Goal: Task Accomplishment & Management: Complete application form

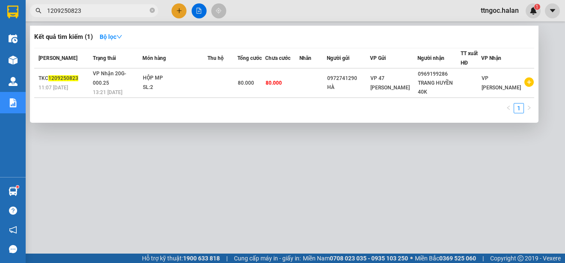
click at [68, 8] on input "1209250823" at bounding box center [97, 10] width 101 height 9
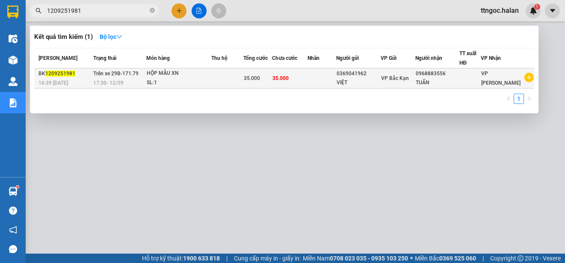
type input "1209251981"
click at [46, 77] on span "1209251981" at bounding box center [60, 74] width 30 height 6
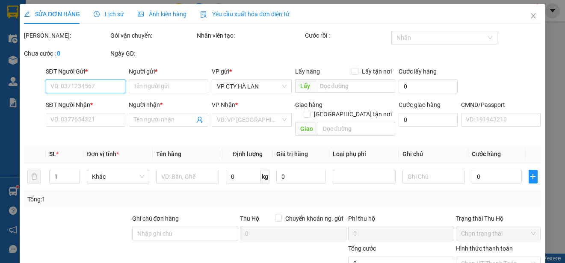
type input "0369041962"
type input "VIỆT"
type input "0968883556"
type input "TUẤN"
type input "35.000"
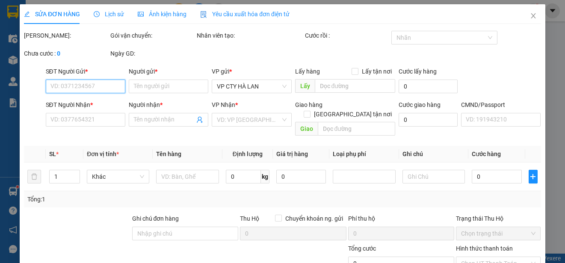
type input "35.000"
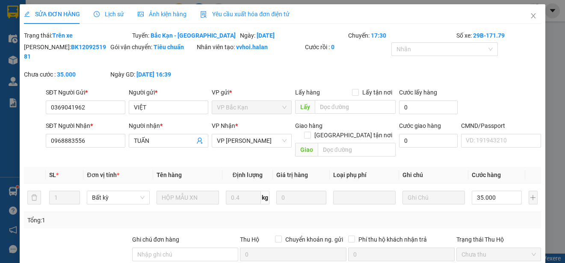
click at [248, 9] on div "Yêu cầu xuất hóa đơn điện tử" at bounding box center [244, 13] width 89 height 9
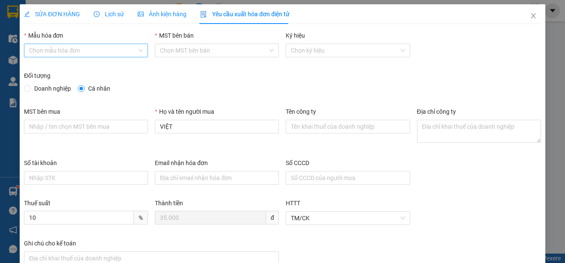
click at [97, 48] on input "Mẫu hóa đơn" at bounding box center [83, 50] width 108 height 13
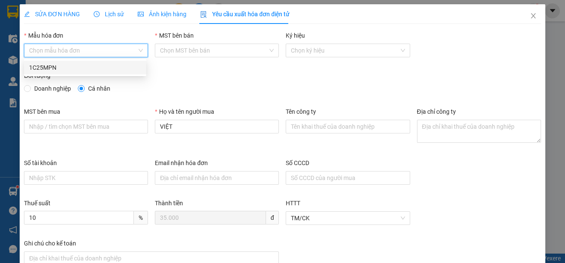
click at [58, 66] on div "1C25MPN" at bounding box center [85, 67] width 112 height 9
type input "8"
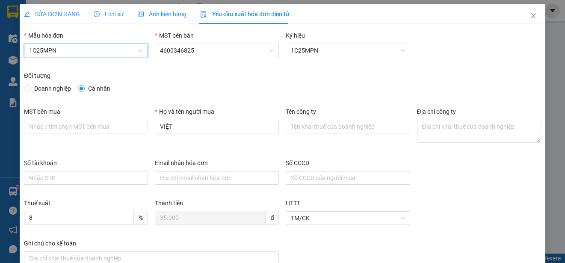
click at [44, 84] on span "Doanh nghiệp" at bounding box center [53, 88] width 44 height 9
click at [30, 85] on input "Doanh nghiệp" at bounding box center [27, 88] width 6 height 6
radio input "true"
radio input "false"
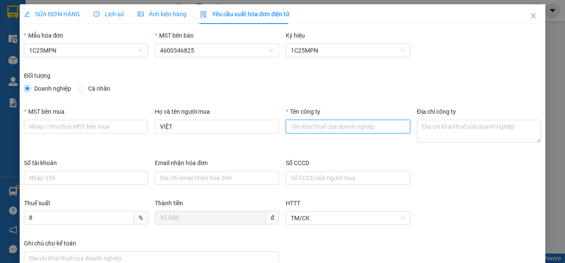
paste input "CÔNG TY TNHH THƯƠNG MẠI DỊCH VỤ Y TẾ BẠCH MAI"
type input "CÔNG TY TNHH THƯƠNG MẠI DỊCH VỤ Y TẾ BẠCH MAI"
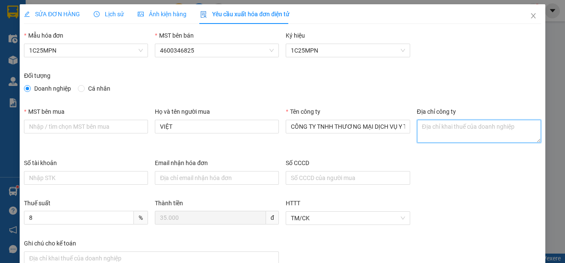
paste textarea "Số [GEOGRAPHIC_DATA], [GEOGRAPHIC_DATA], [GEOGRAPHIC_DATA], [GEOGRAPHIC_DATA], …"
type textarea "Số [GEOGRAPHIC_DATA], [GEOGRAPHIC_DATA], [GEOGRAPHIC_DATA], [GEOGRAPHIC_DATA], …"
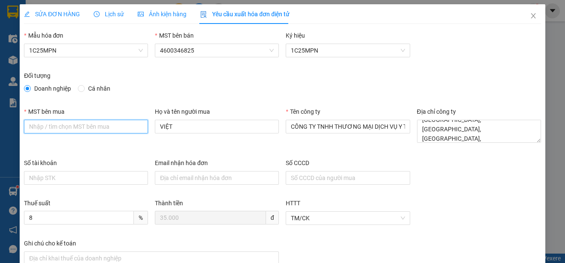
paste input "2300898187"
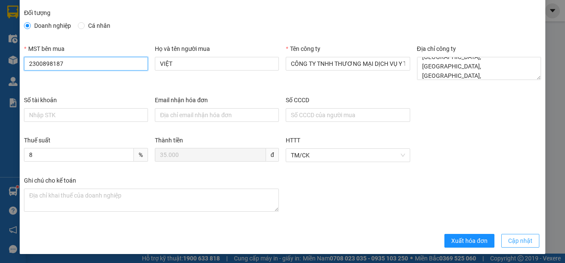
scroll to position [64, 0]
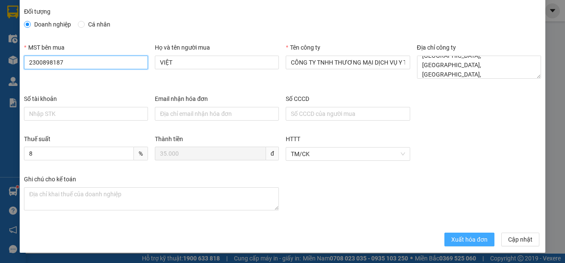
type input "2300898187"
click at [461, 238] on span "Xuất hóa đơn" at bounding box center [469, 239] width 36 height 9
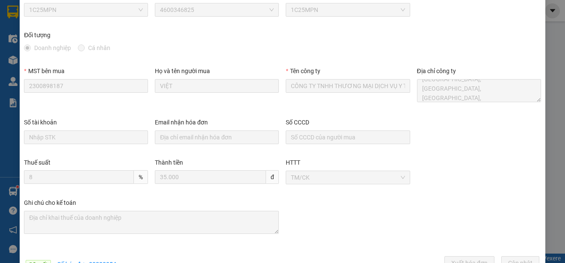
scroll to position [0, 0]
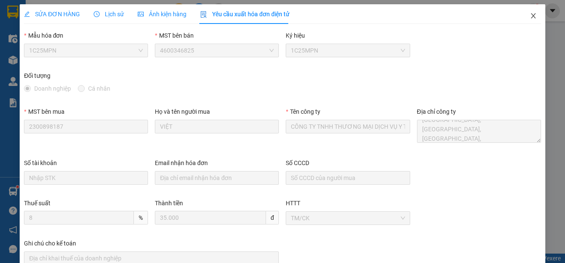
click at [530, 15] on icon "close" at bounding box center [533, 15] width 7 height 7
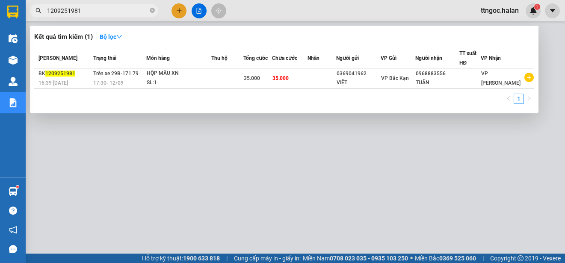
drag, startPoint x: 90, startPoint y: 14, endPoint x: 65, endPoint y: 12, distance: 24.5
click at [65, 12] on input "1209251981" at bounding box center [97, 10] width 101 height 9
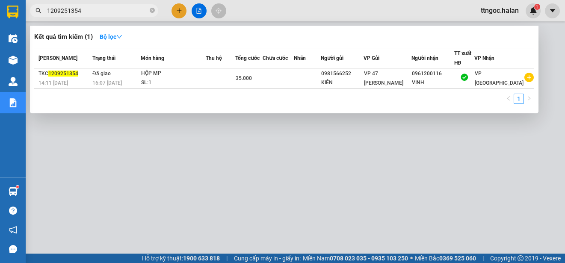
click at [51, 11] on input "1209251354" at bounding box center [97, 10] width 101 height 9
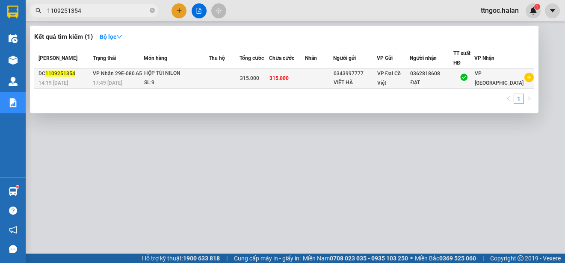
type input "1109251354"
click at [44, 73] on div "DC 1109251354" at bounding box center [65, 73] width 52 height 9
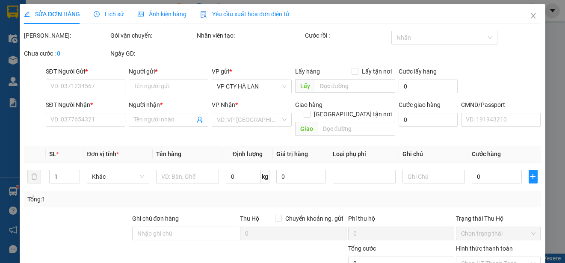
type input "0343997777"
type input "VIỆT HÀ"
type input "0362818608"
type input "ĐẠT"
type input "315.000"
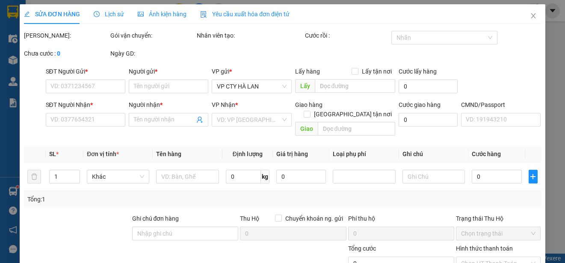
type input "315.000"
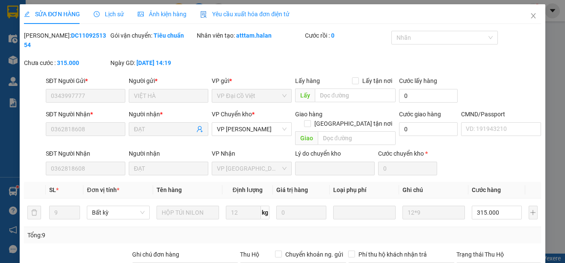
click at [230, 13] on span "Yêu cầu xuất hóa đơn điện tử" at bounding box center [244, 14] width 89 height 7
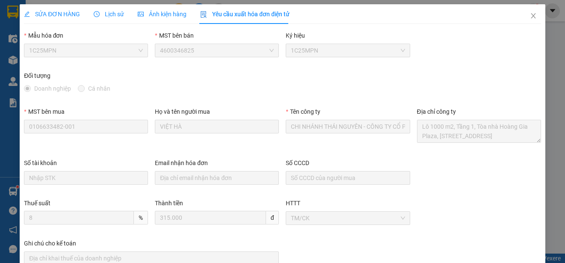
click at [110, 50] on span "1C25MPN" at bounding box center [86, 50] width 114 height 13
click at [530, 18] on icon "close" at bounding box center [533, 15] width 7 height 7
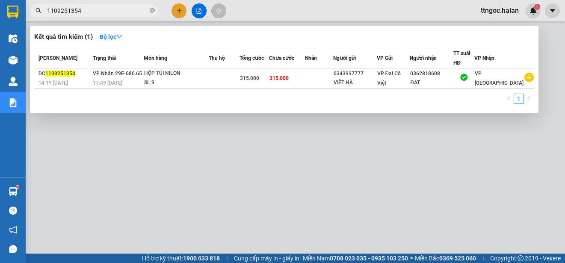
drag, startPoint x: 80, startPoint y: 10, endPoint x: 68, endPoint y: 10, distance: 12.8
click at [68, 10] on input "1109251354" at bounding box center [97, 10] width 101 height 9
click at [53, 9] on input "1109251794" at bounding box center [97, 10] width 101 height 9
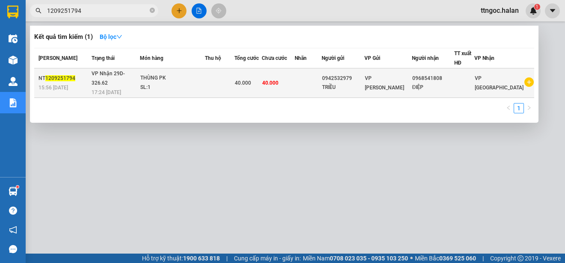
type input "1209251794"
click at [72, 74] on div "NT 1209251794" at bounding box center [64, 78] width 50 height 9
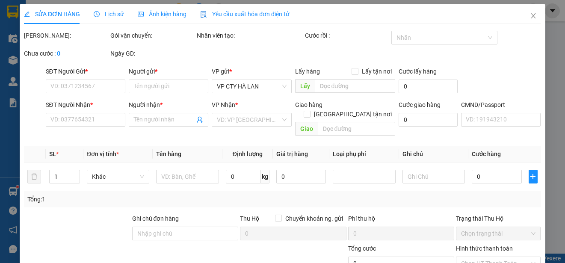
type input "0942532979"
type input "TRIỀU"
type input "0968541808"
type input "ĐIỆP"
type input "40.000"
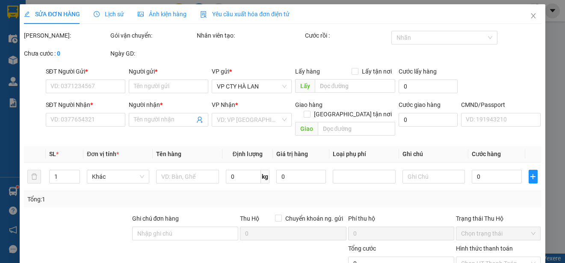
type input "40.000"
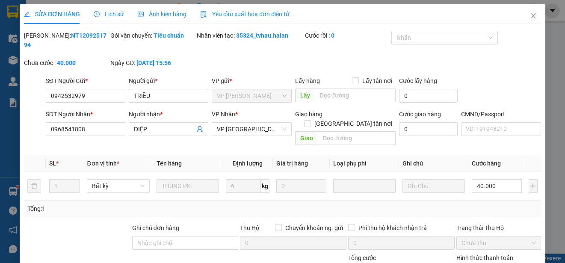
click at [228, 8] on div "Yêu cầu xuất hóa đơn điện tử" at bounding box center [244, 14] width 89 height 20
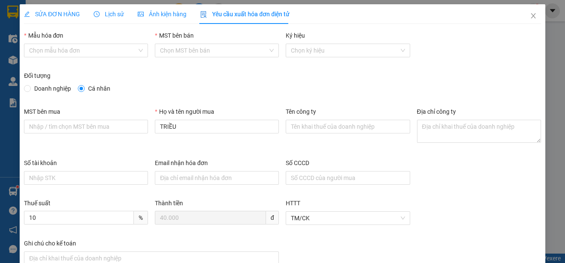
click at [38, 11] on span "SỬA ĐƠN HÀNG" at bounding box center [52, 14] width 56 height 7
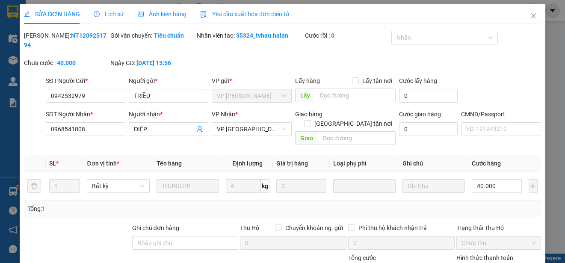
click at [261, 12] on span "Yêu cầu xuất hóa đơn điện tử" at bounding box center [244, 14] width 89 height 7
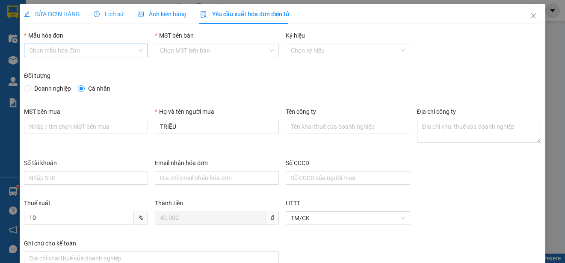
click at [101, 47] on input "Mẫu hóa đơn" at bounding box center [83, 50] width 108 height 13
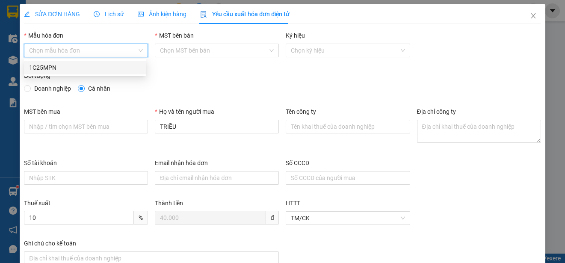
click at [59, 63] on div "1C25MPN" at bounding box center [85, 68] width 122 height 14
type input "8"
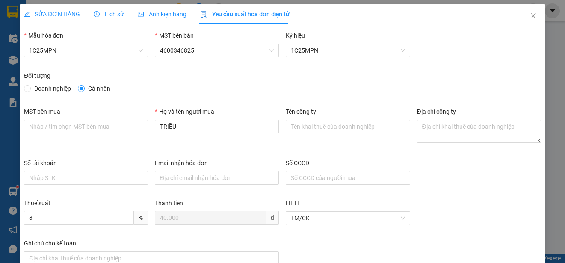
click at [35, 92] on span "Doanh nghiệp" at bounding box center [53, 88] width 44 height 9
click at [30, 91] on input "Doanh nghiệp" at bounding box center [27, 88] width 6 height 6
radio input "true"
radio input "false"
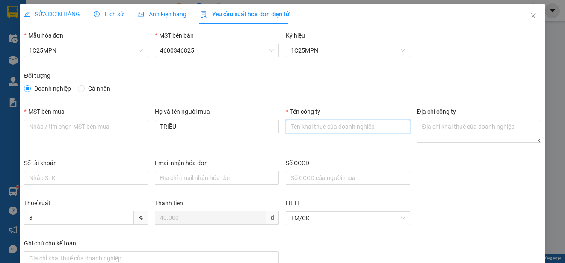
paste input "CÔNG TY TNHH THIẾT BỊ CÔNG NGHIỆP HANTEK"
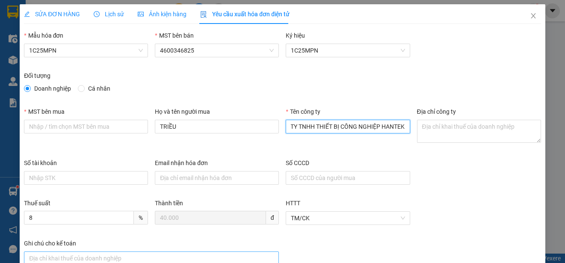
type input "CÔNG TY TNHH THIẾT BỊ CÔNG NGHIỆP HANTEK"
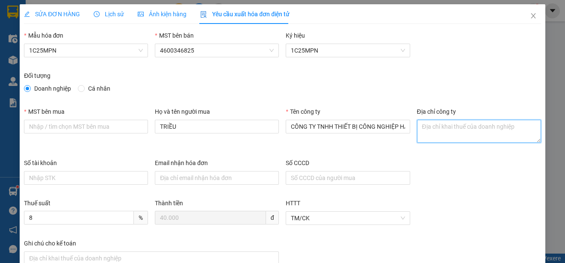
paste textarea "Tổ Dân [GEOGRAPHIC_DATA], [GEOGRAPHIC_DATA], [GEOGRAPHIC_DATA], [GEOGRAPHIC_DAT…"
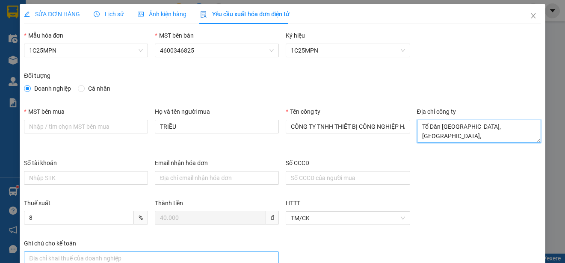
type textarea "Tổ Dân [GEOGRAPHIC_DATA], [GEOGRAPHIC_DATA], [GEOGRAPHIC_DATA], [GEOGRAPHIC_DAT…"
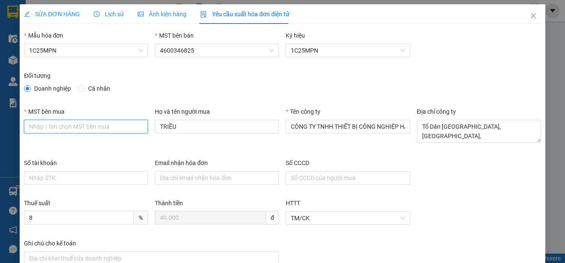
paste input "4601563325"
type input "4601563325"
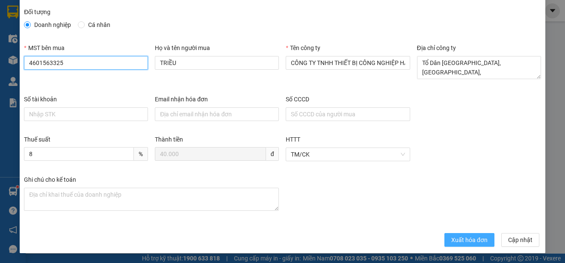
scroll to position [64, 0]
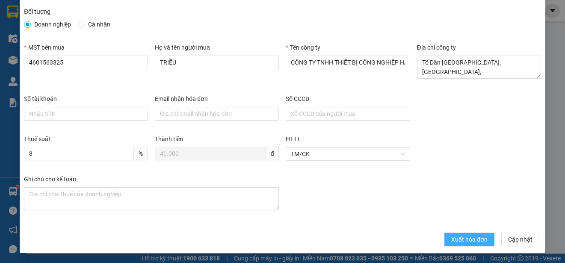
click at [462, 236] on span "Xuất hóa đơn" at bounding box center [469, 239] width 36 height 9
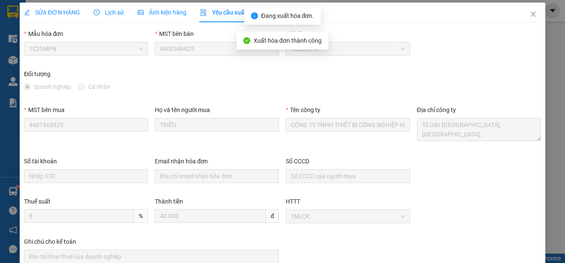
scroll to position [0, 0]
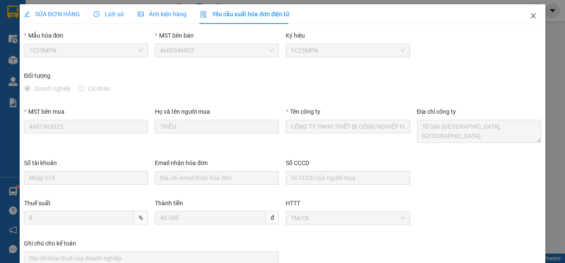
drag, startPoint x: 529, startPoint y: 14, endPoint x: 425, endPoint y: 14, distance: 103.5
click at [531, 14] on icon "close" at bounding box center [533, 15] width 5 height 5
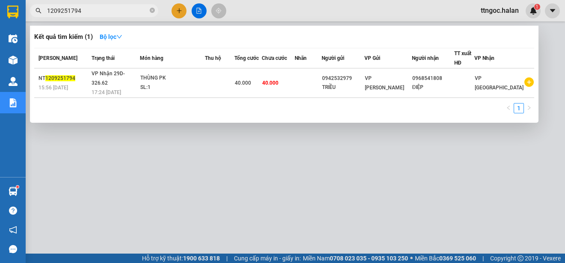
drag, startPoint x: 87, startPoint y: 10, endPoint x: 67, endPoint y: 12, distance: 20.2
click at [67, 12] on input "1209251794" at bounding box center [97, 10] width 101 height 9
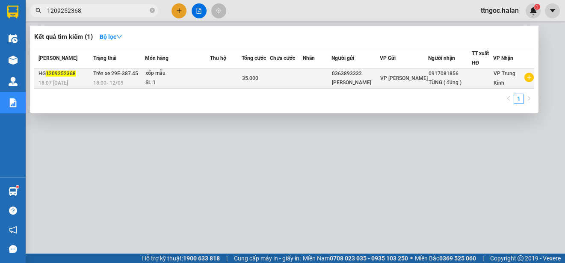
type input "1209252368"
click at [74, 73] on span "1209252368" at bounding box center [61, 74] width 30 height 6
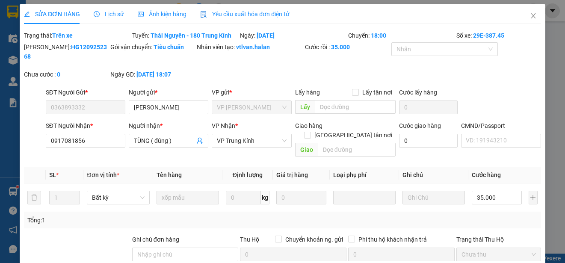
type input "0363893332"
type input "[PERSON_NAME]"
type input "0917081856"
type input "TÙNG ( đúng )"
type input "35.000"
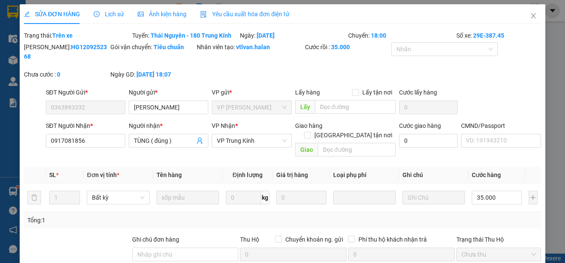
click at [229, 14] on span "Yêu cầu xuất hóa đơn điện tử" at bounding box center [244, 14] width 89 height 7
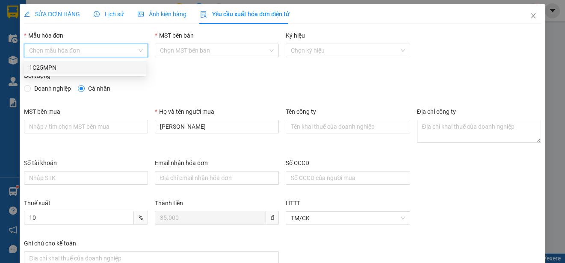
click at [100, 47] on input "Mẫu hóa đơn" at bounding box center [83, 50] width 108 height 13
click at [60, 72] on div "1C25MPN" at bounding box center [85, 68] width 122 height 14
type input "8"
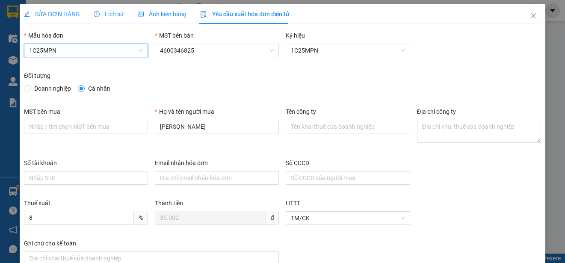
click at [50, 85] on span "Doanh nghiệp" at bounding box center [53, 88] width 44 height 9
click at [30, 85] on input "Doanh nghiệp" at bounding box center [27, 88] width 6 height 6
radio input "true"
radio input "false"
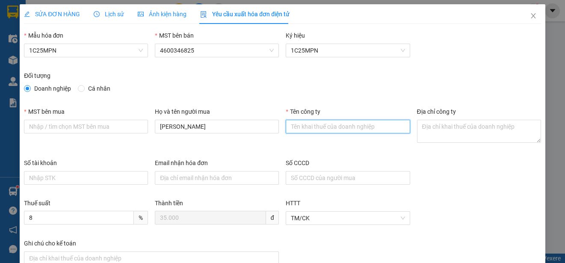
paste input "CÔNG TY TNHH MEDLATEC [GEOGRAPHIC_DATA]"
type input "CÔNG TY TNHH MEDLATEC [GEOGRAPHIC_DATA]"
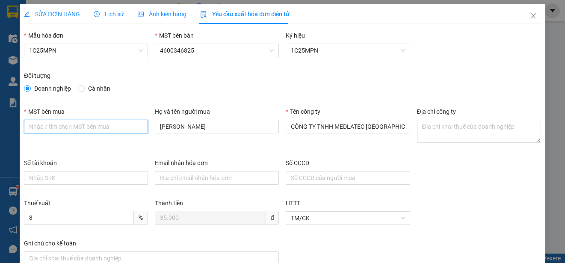
paste input "0101234974"
type input "0101234974"
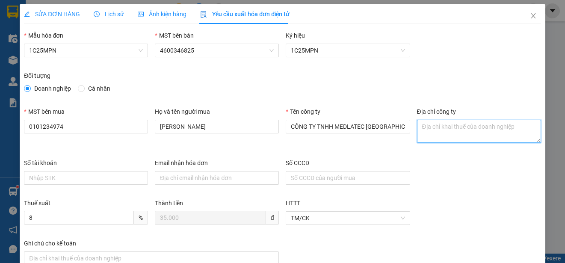
paste textarea "Số 42 - 44, [GEOGRAPHIC_DATA], [GEOGRAPHIC_DATA], [GEOGRAPHIC_DATA], [GEOGRAPHI…"
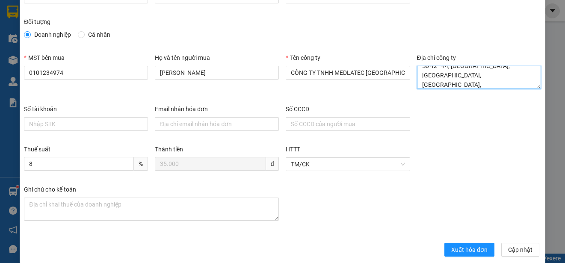
scroll to position [64, 0]
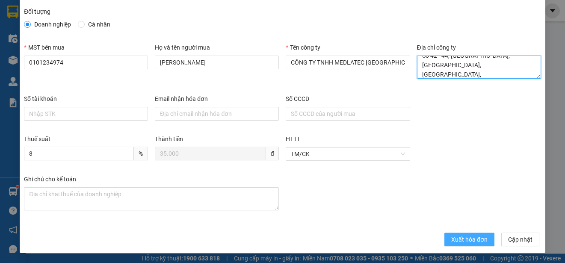
type textarea "Số 42 - 44, [GEOGRAPHIC_DATA], [GEOGRAPHIC_DATA], [GEOGRAPHIC_DATA], [GEOGRAPHI…"
click at [455, 239] on span "Xuất hóa đơn" at bounding box center [469, 239] width 36 height 9
